Goal: Information Seeking & Learning: Learn about a topic

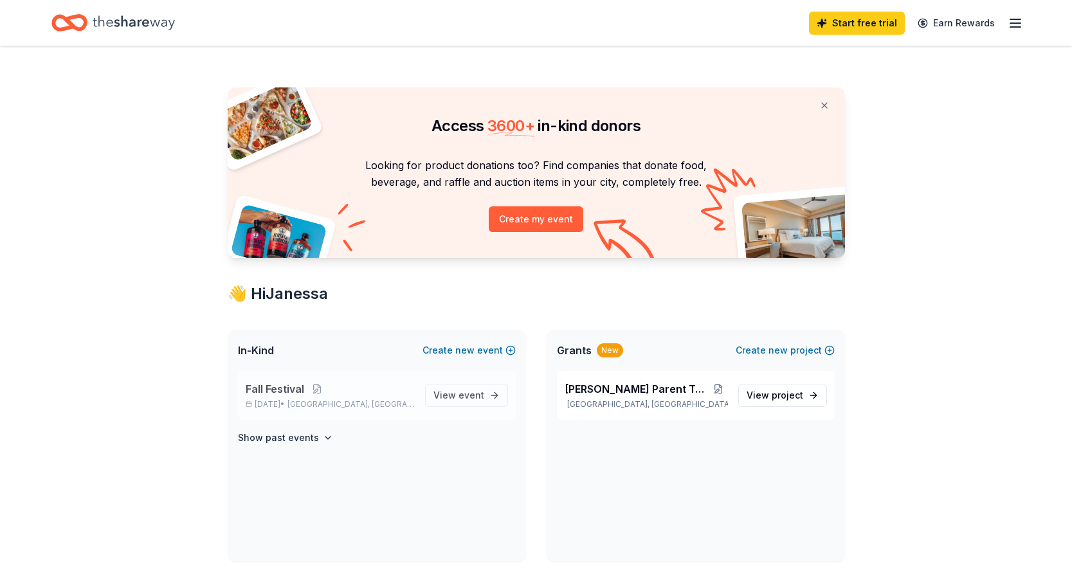
click at [286, 395] on span "Fall Festival" at bounding box center [275, 388] width 59 height 15
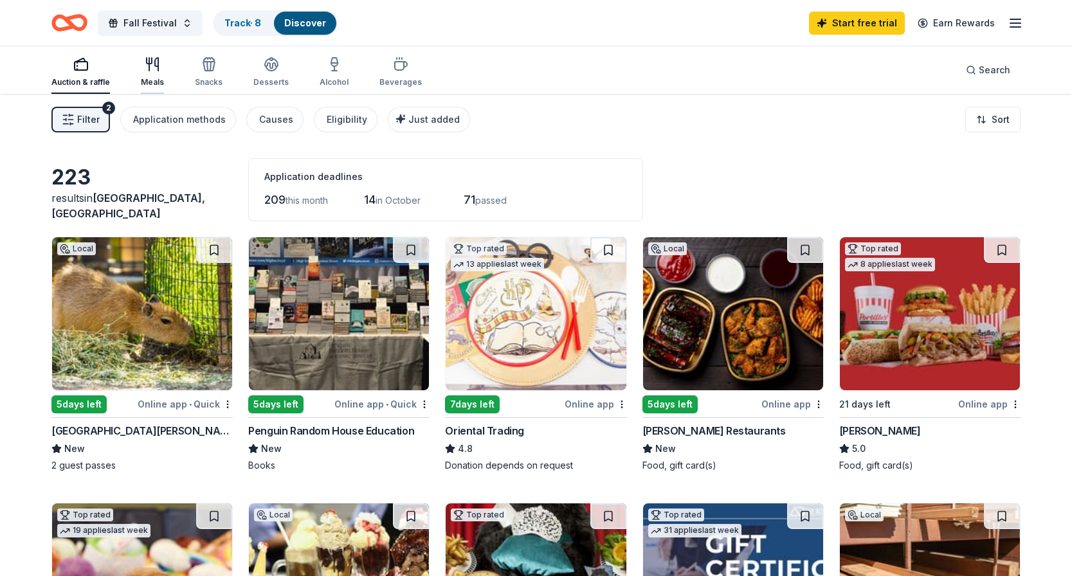
click at [141, 80] on div "Meals" at bounding box center [152, 82] width 23 height 10
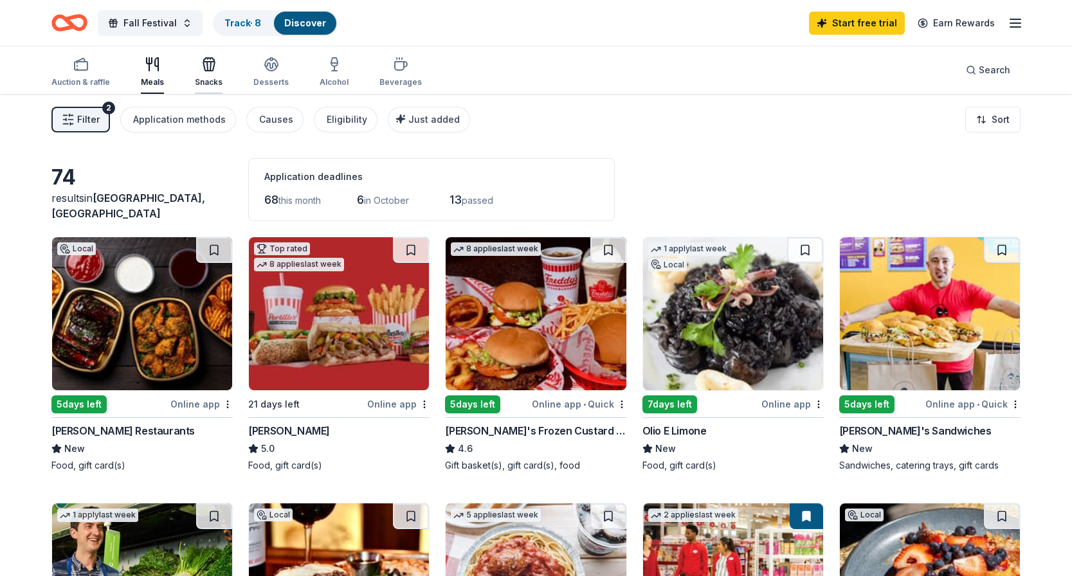
click at [203, 71] on icon "button" at bounding box center [208, 64] width 15 height 15
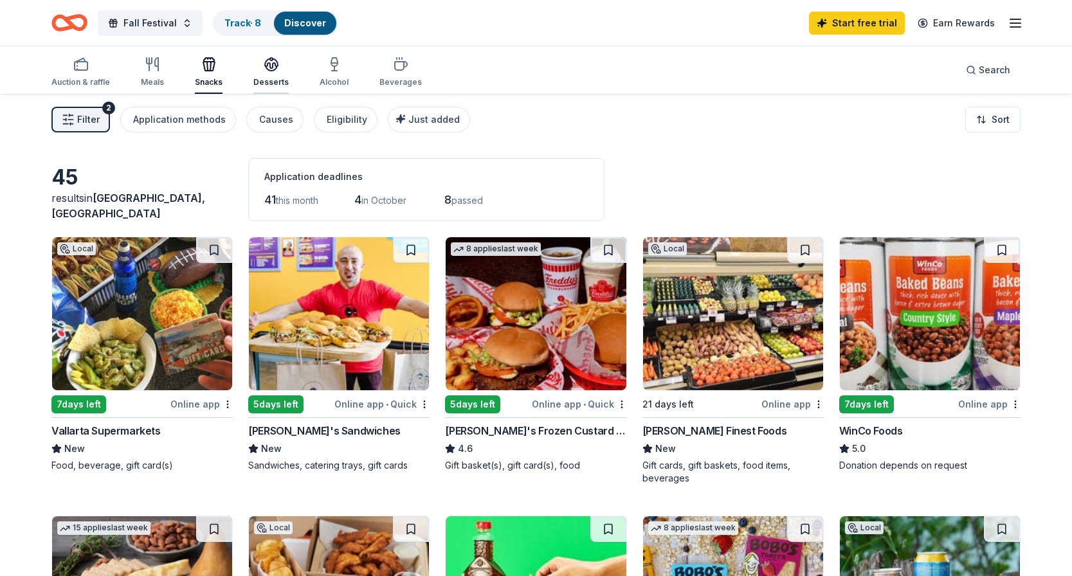
click at [266, 71] on icon "button" at bounding box center [271, 64] width 15 height 15
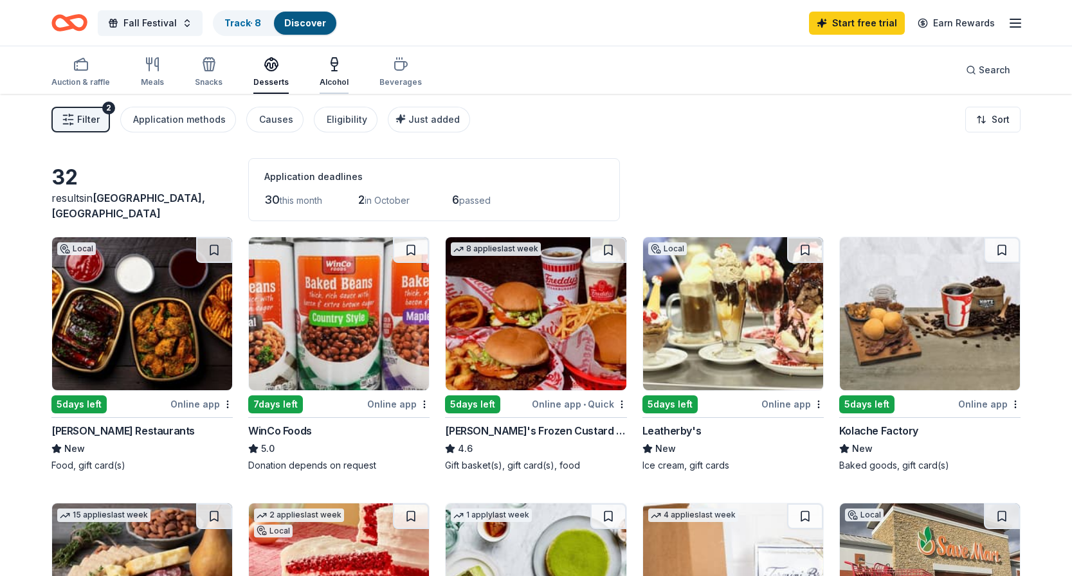
click at [332, 71] on icon "button" at bounding box center [334, 71] width 5 height 0
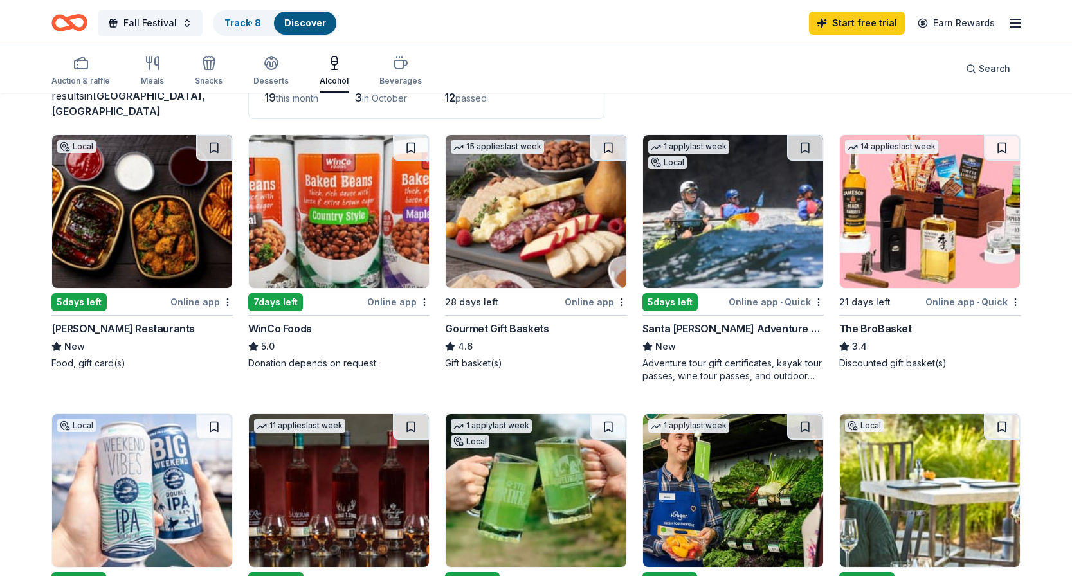
scroll to position [100, 0]
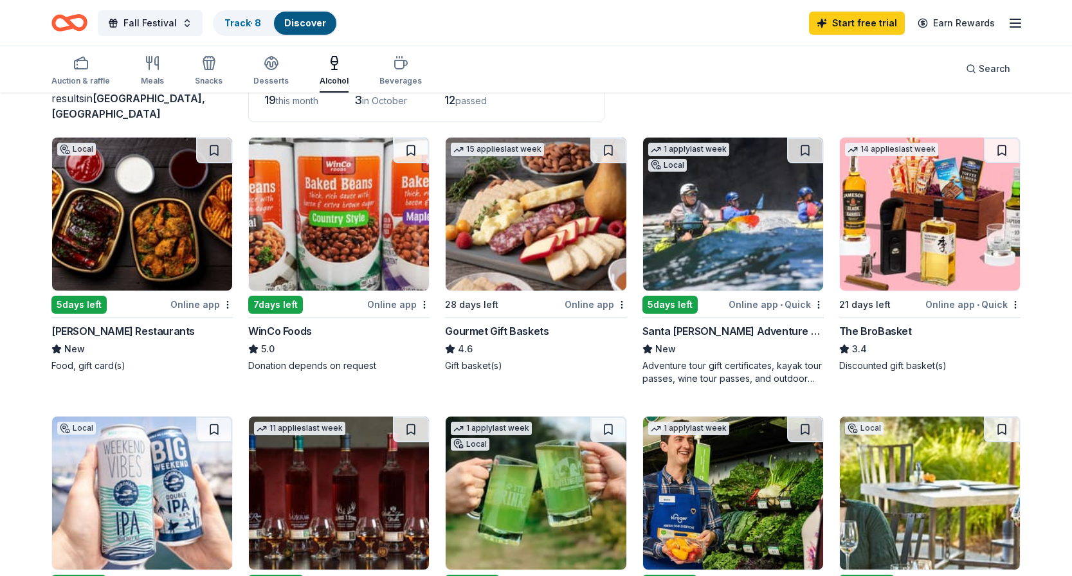
click at [594, 302] on div "Online app" at bounding box center [596, 305] width 62 height 16
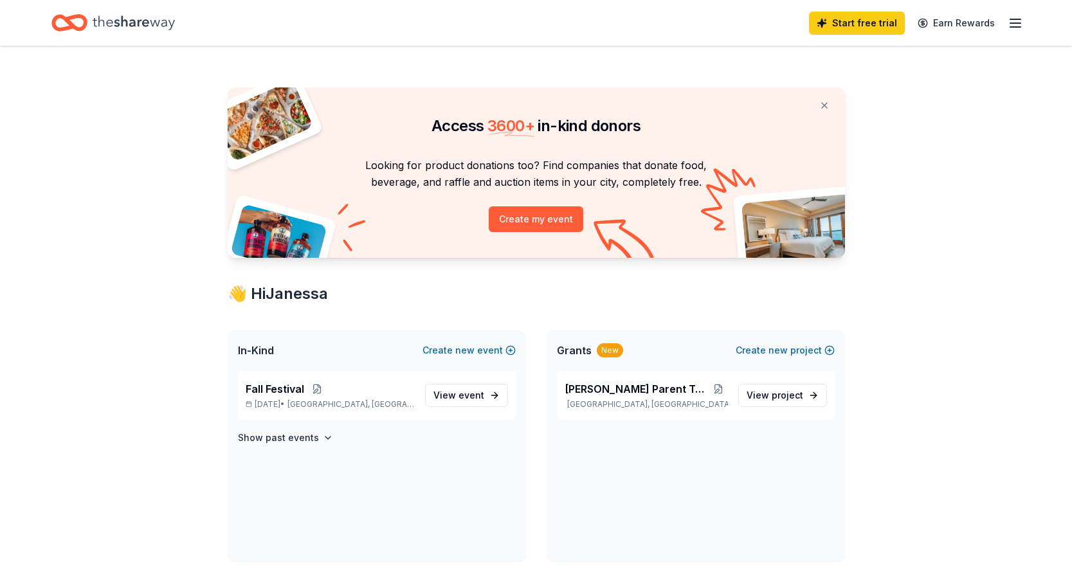
click at [607, 351] on div "New" at bounding box center [610, 351] width 26 height 14
click at [599, 400] on p "Roseville, CA" at bounding box center [646, 404] width 163 height 10
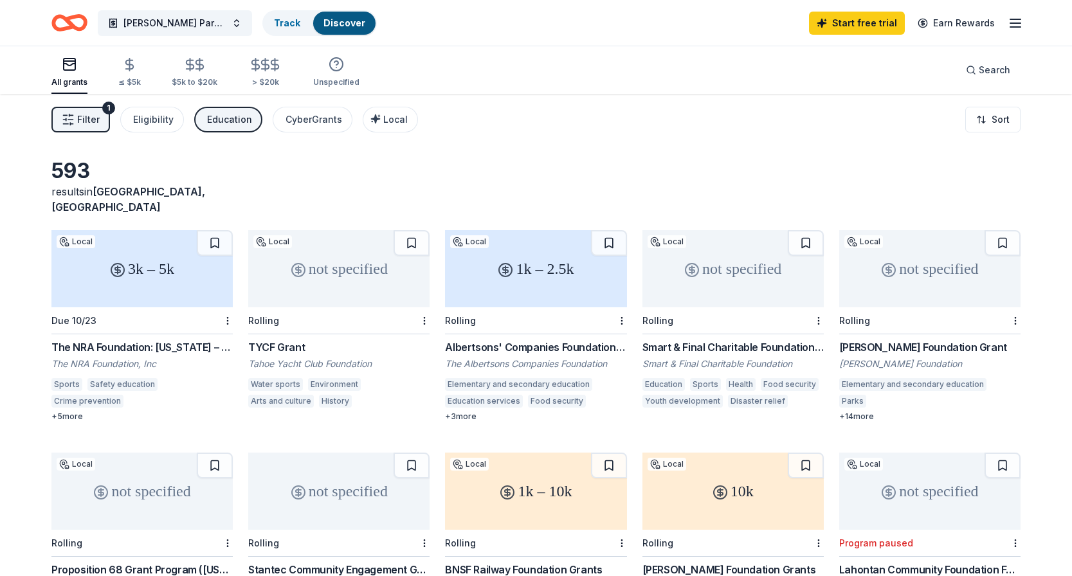
click at [537, 272] on div "1k – 2.5k" at bounding box center [535, 268] width 181 height 77
